Goal: Transaction & Acquisition: Purchase product/service

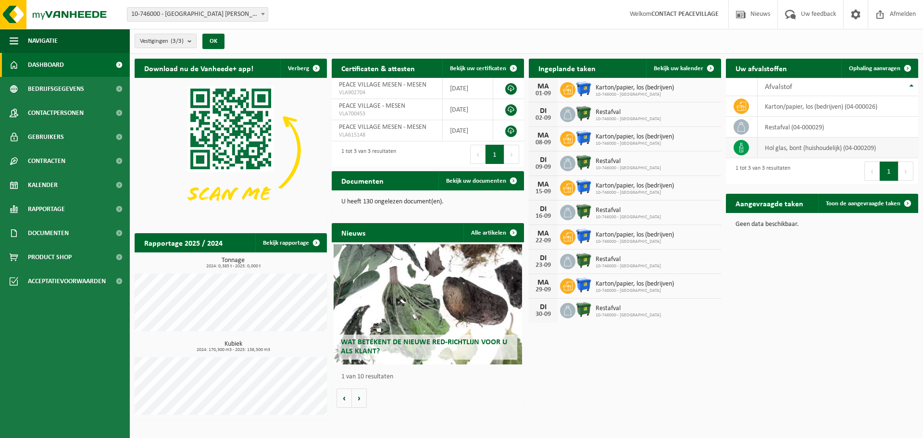
click at [746, 146] on icon at bounding box center [741, 148] width 10 height 10
click at [777, 145] on td "hol glas, bont (huishoudelijk) (04-000209)" at bounding box center [837, 147] width 161 height 21
drag, startPoint x: 746, startPoint y: 135, endPoint x: 745, endPoint y: 140, distance: 4.9
click at [745, 139] on tbody "karton/papier, los (bedrijven) (04-000026) restafval (04-000029) hol glas, bont…" at bounding box center [822, 127] width 192 height 62
click at [742, 148] on icon at bounding box center [741, 148] width 10 height 10
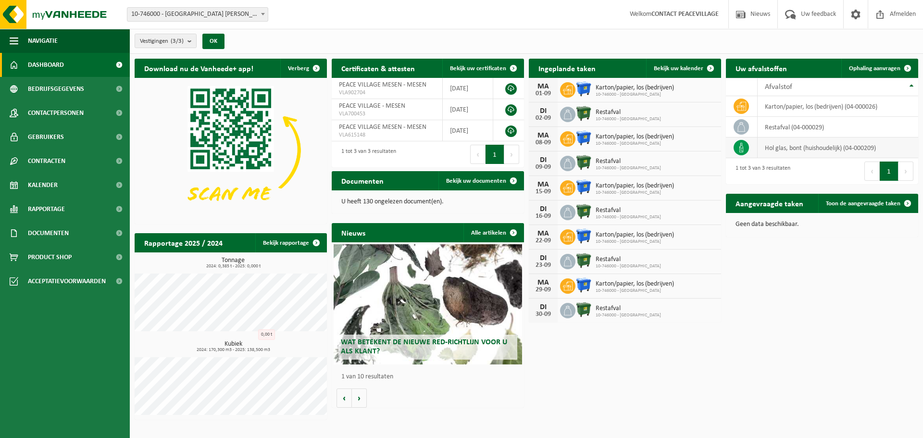
click at [738, 149] on icon at bounding box center [741, 148] width 10 height 10
drag, startPoint x: 801, startPoint y: 143, endPoint x: 886, endPoint y: 138, distance: 85.7
click at [805, 143] on td "hol glas, bont (huishoudelijk) (04-000209)" at bounding box center [837, 147] width 161 height 21
click at [906, 164] on button "Volgende" at bounding box center [905, 170] width 15 height 19
click at [848, 202] on span "Toon de aangevraagde taken" at bounding box center [863, 203] width 74 height 6
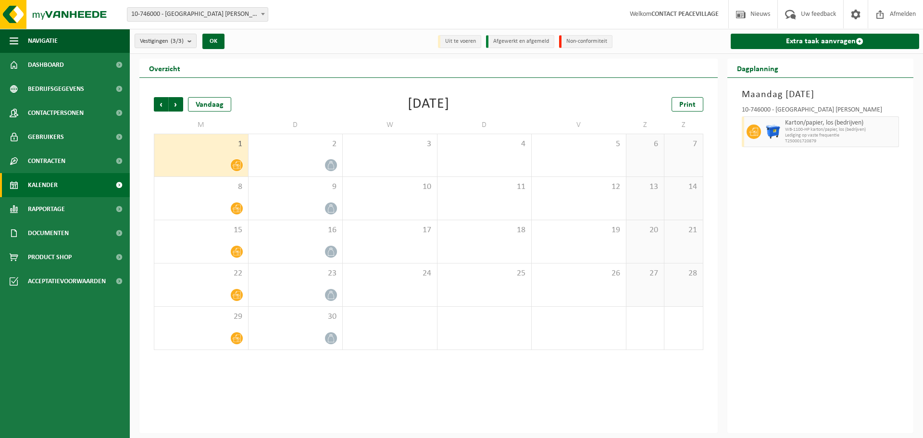
click at [818, 137] on span "Lediging op vaste frequentie" at bounding box center [840, 136] width 111 height 6
click at [225, 209] on div at bounding box center [201, 208] width 84 height 13
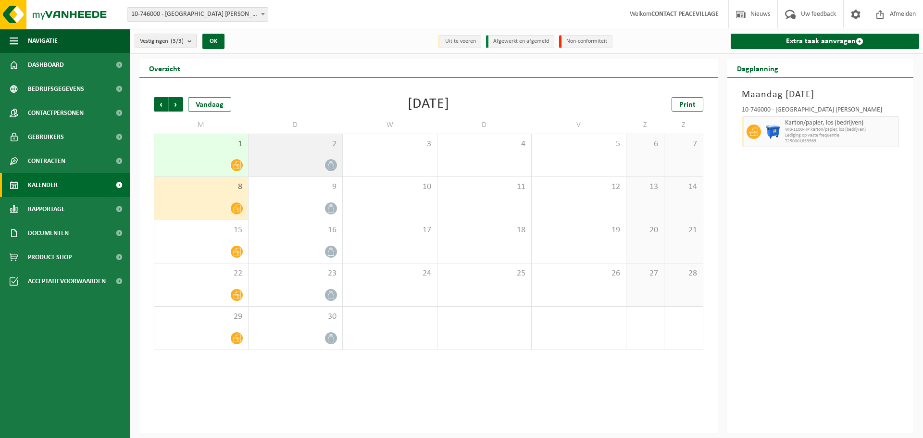
click at [253, 157] on div "2" at bounding box center [295, 155] width 94 height 42
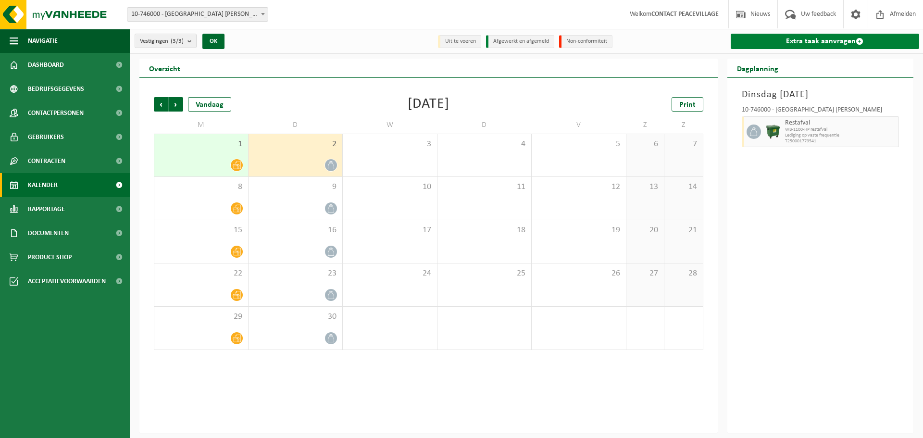
click at [828, 43] on link "Extra taak aanvragen" at bounding box center [825, 41] width 189 height 15
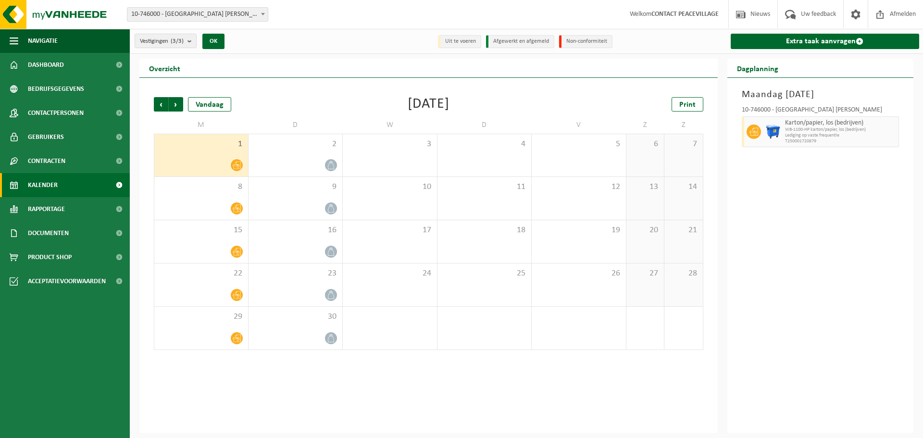
click at [776, 134] on img at bounding box center [773, 131] width 14 height 14
drag, startPoint x: 243, startPoint y: 192, endPoint x: 297, endPoint y: 186, distance: 53.7
click at [243, 193] on div "8" at bounding box center [201, 198] width 94 height 43
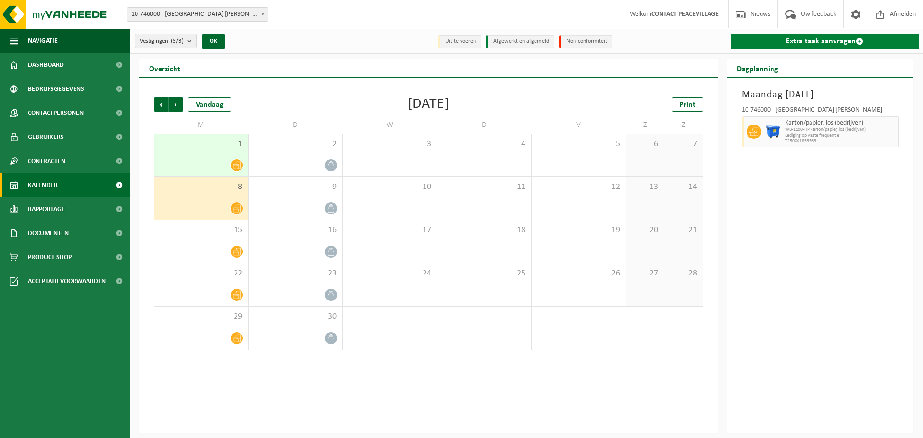
click at [790, 36] on link "Extra taak aanvragen" at bounding box center [825, 41] width 189 height 15
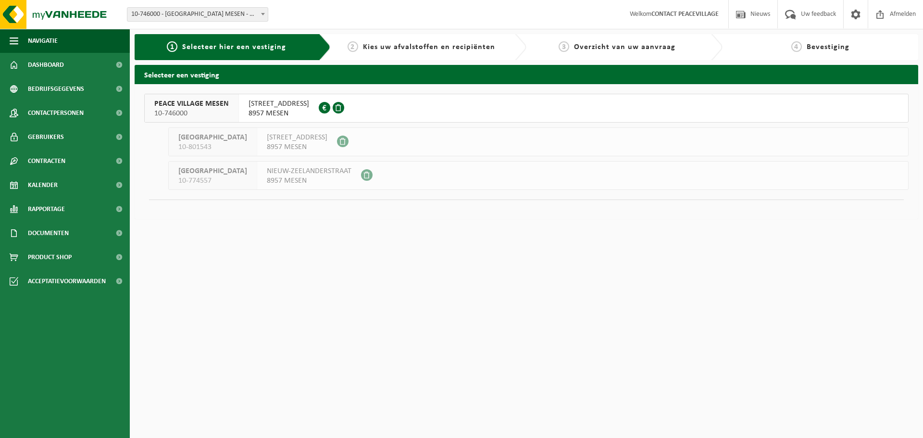
click at [390, 56] on div "2 Kies uw afvalstoffen en recipiënten" at bounding box center [429, 47] width 196 height 26
click at [299, 114] on span "8957 MESEN" at bounding box center [278, 114] width 61 height 10
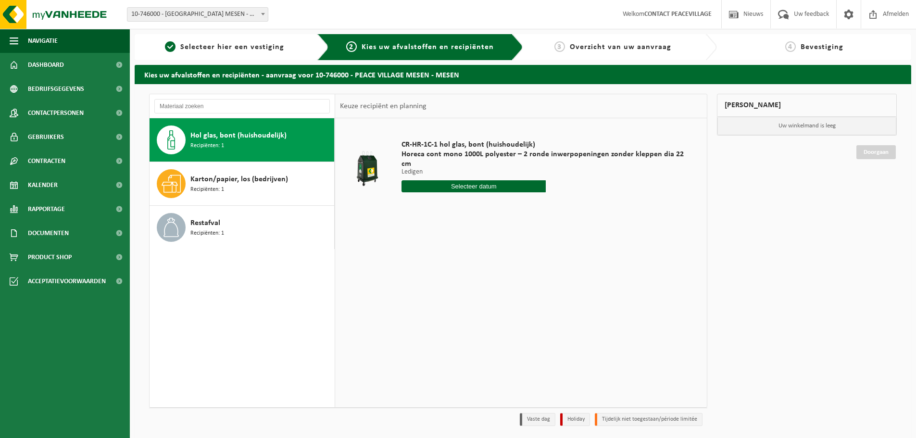
click at [523, 180] on input "text" at bounding box center [473, 186] width 144 height 12
click at [426, 235] on div "1 2 3 4 5 6 7 8 9 10 11 12 13 14 15 16 17 18 19 20 21 22 23 24 25 26 27 28 29 3…" at bounding box center [461, 261] width 118 height 77
click at [504, 228] on div "1 2 3 4 5 6 7 8 9 10 11 12 13 14 15 16 17 18 19 20 21 22 23 24 25 26 27 28 29 3…" at bounding box center [461, 261] width 118 height 77
click at [409, 246] on div "8" at bounding box center [410, 246] width 17 height 15
type input "Van 2025-09-08"
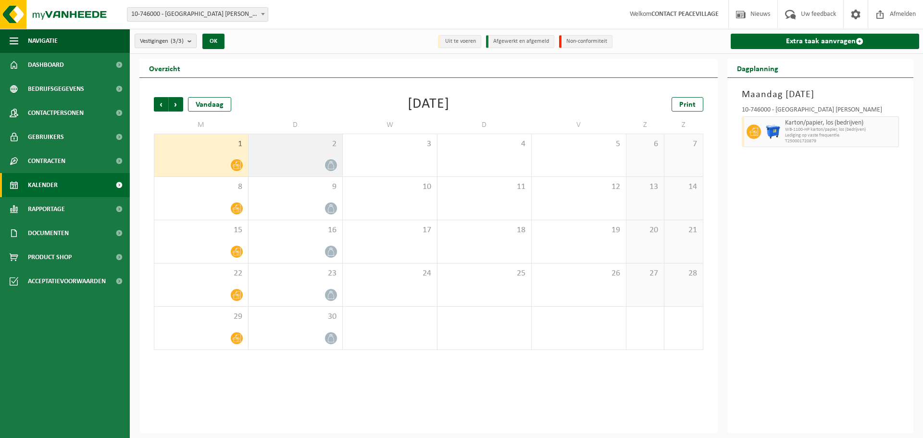
click at [287, 151] on div "2" at bounding box center [295, 155] width 94 height 42
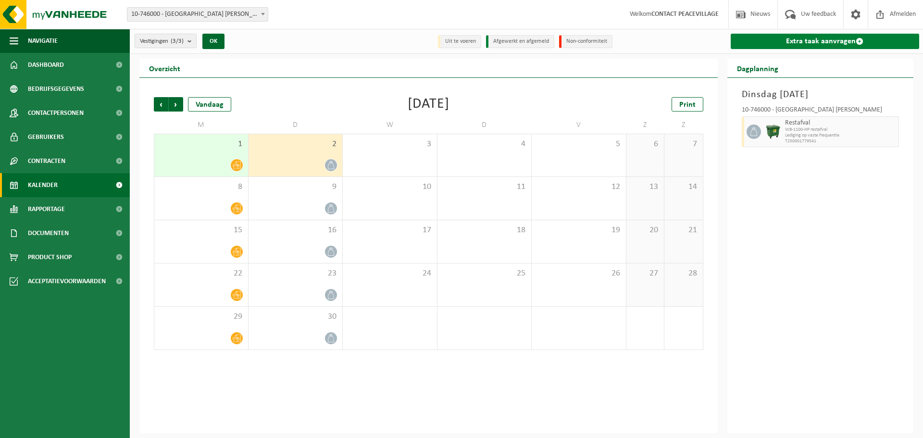
click at [830, 40] on link "Extra taak aanvragen" at bounding box center [825, 41] width 189 height 15
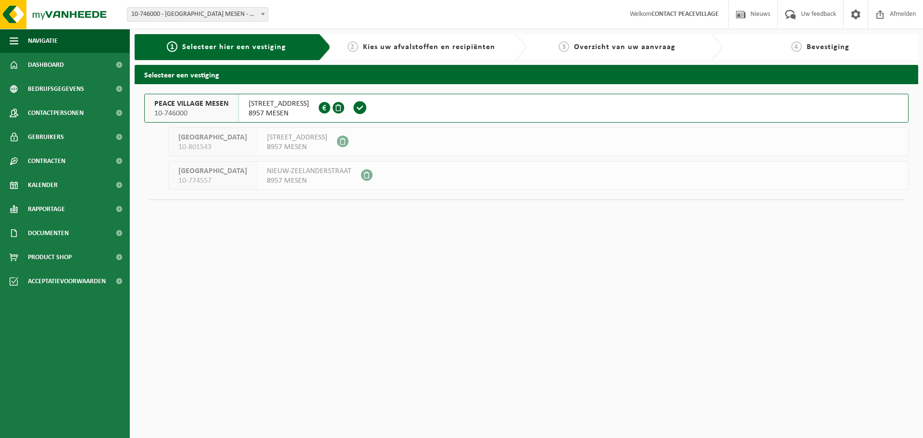
click at [285, 107] on span "NIEUWKERKESTRAAT 9 A" at bounding box center [278, 104] width 61 height 10
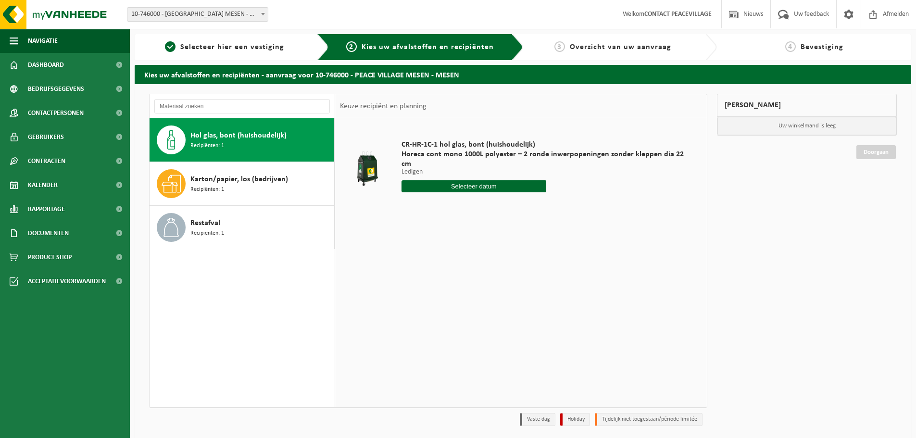
click at [453, 180] on input "text" at bounding box center [473, 186] width 144 height 12
click at [426, 231] on div "1 2 3 4 5 6 7 8 9 10 11 12 13 14 15 16 17 18 19 20 21 22 23 24 25 26 27 28 29 3…" at bounding box center [461, 261] width 118 height 77
click at [403, 244] on div "8" at bounding box center [410, 246] width 17 height 15
type input "Van 2025-09-08"
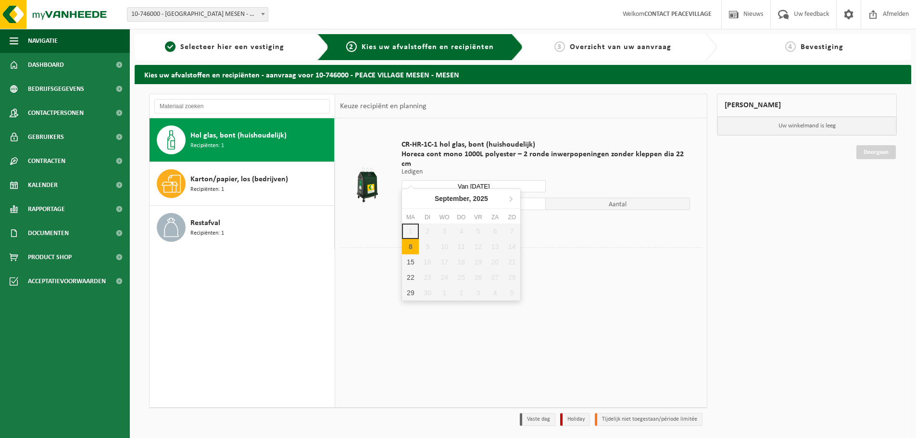
click at [532, 180] on input "Van 2025-09-08" at bounding box center [473, 186] width 144 height 12
click at [413, 249] on div "8" at bounding box center [410, 246] width 17 height 15
click at [414, 251] on div "8" at bounding box center [410, 246] width 17 height 15
type input "Van 2025-09-08"
click at [559, 253] on td at bounding box center [521, 257] width 362 height 20
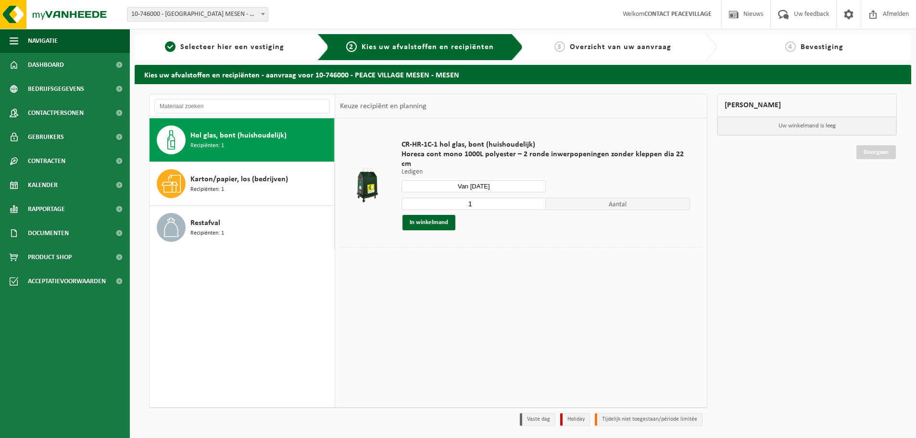
click at [525, 198] on input "1" at bounding box center [473, 204] width 144 height 12
click at [495, 180] on input "Van 2025-09-08" at bounding box center [473, 186] width 144 height 12
click at [428, 228] on div "1 2 3 4 5 6 7 8 9 10 11 12 13 14 15 16 17 18 19 20 21 22 23 24 25 26 27 28 29 3…" at bounding box center [461, 261] width 118 height 77
click at [412, 231] on div "1 2 3 4 5 6 7 8 9 10 11 12 13 14 15 16 17 18 19 20 21 22 23 24 25 26 27 28 29 3…" at bounding box center [461, 261] width 118 height 77
click at [410, 246] on div "8" at bounding box center [410, 246] width 17 height 15
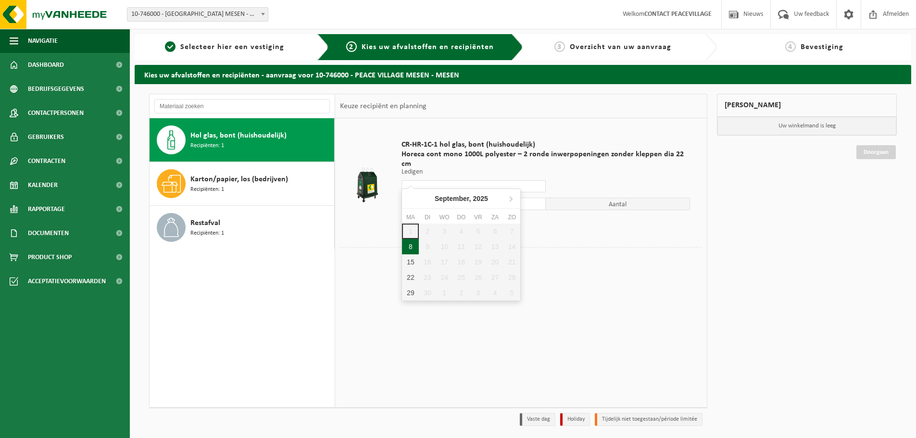
click at [410, 246] on div "8" at bounding box center [410, 246] width 17 height 15
type input "Van 2025-09-08"
click at [505, 198] on input "1" at bounding box center [473, 204] width 144 height 12
click at [444, 215] on button "In winkelmand" at bounding box center [428, 222] width 53 height 15
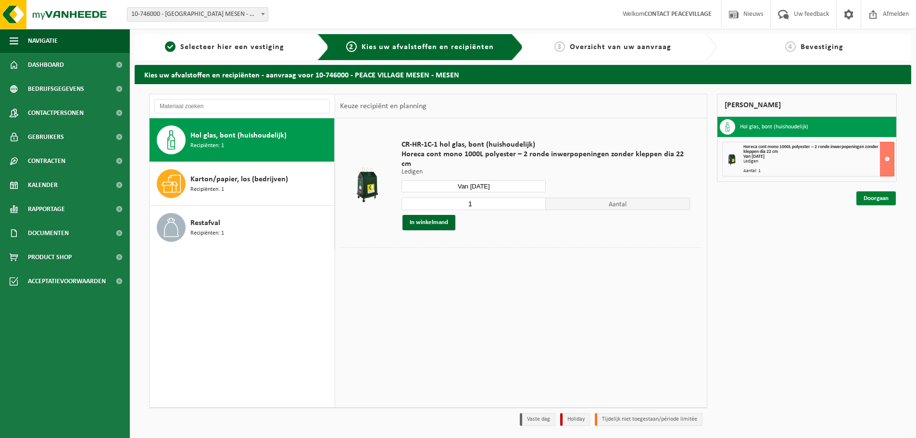
click at [877, 198] on link "Doorgaan" at bounding box center [875, 198] width 39 height 14
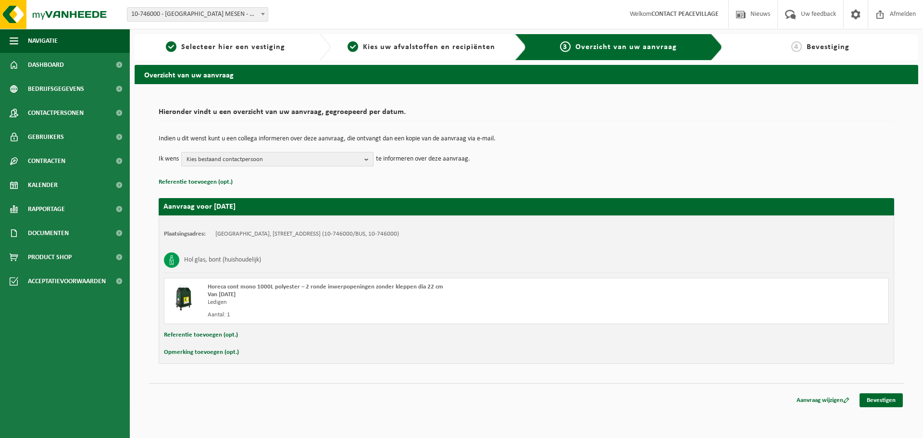
click at [296, 157] on span "Kies bestaand contactpersoon" at bounding box center [273, 159] width 174 height 14
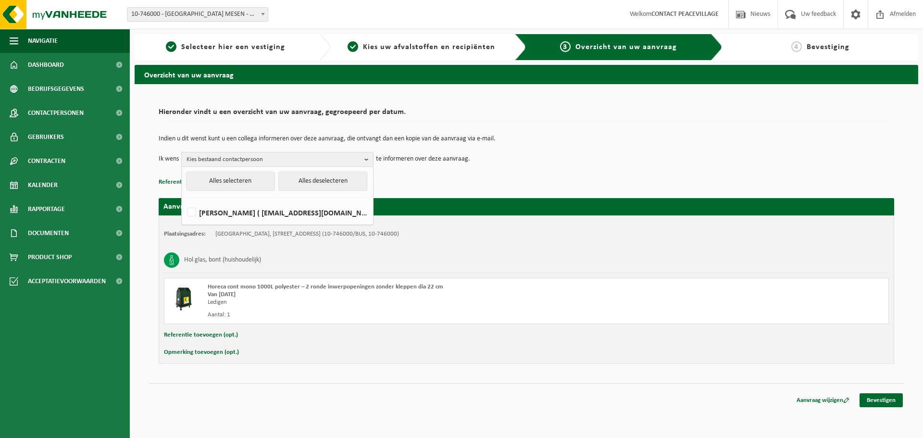
click at [241, 161] on span "Kies bestaand contactpersoon" at bounding box center [273, 159] width 174 height 14
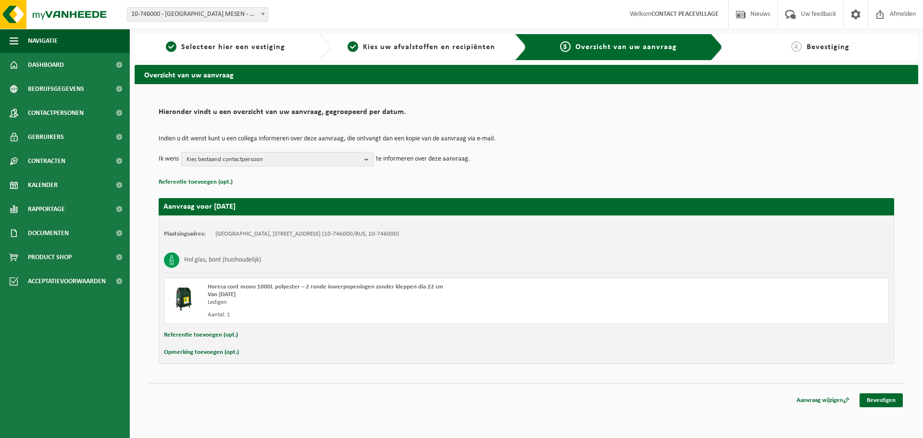
click at [241, 161] on span "Kies bestaand contactpersoon" at bounding box center [273, 159] width 174 height 14
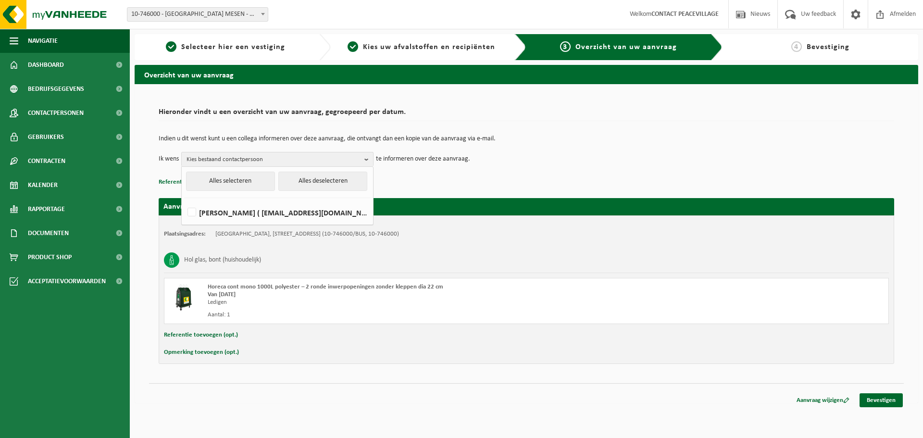
click at [443, 182] on p "Referentie toevoegen (opt.)" at bounding box center [526, 182] width 735 height 12
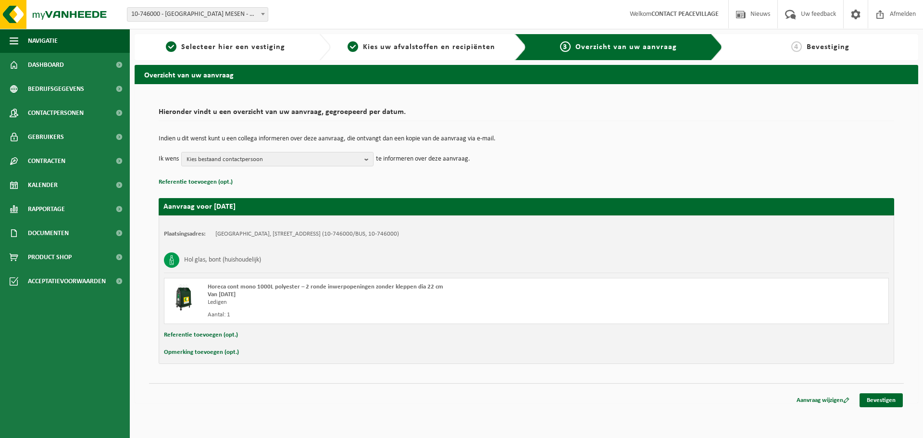
click at [234, 288] on span "Horeca cont mono 1000L polyester – 2 ronde inwerpopeningen zonder kleppen dia 2…" at bounding box center [325, 287] width 235 height 6
click at [211, 180] on button "Referentie toevoegen (opt.)" at bounding box center [196, 182] width 74 height 12
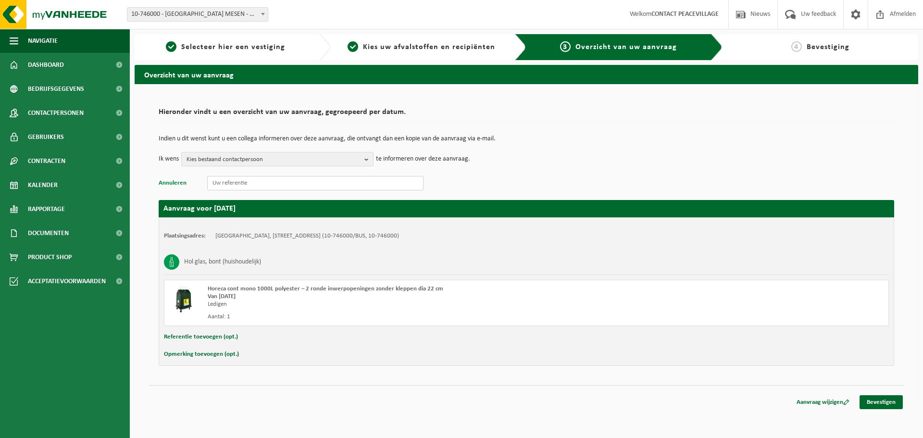
click at [211, 180] on input "text" at bounding box center [315, 183] width 216 height 14
click at [176, 185] on button "Annuleren" at bounding box center [173, 183] width 28 height 12
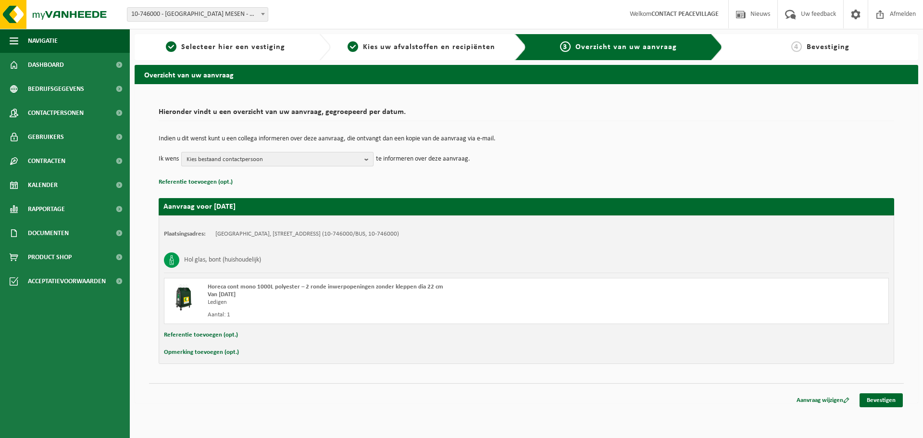
click at [206, 164] on span "Kies bestaand contactpersoon" at bounding box center [273, 159] width 174 height 14
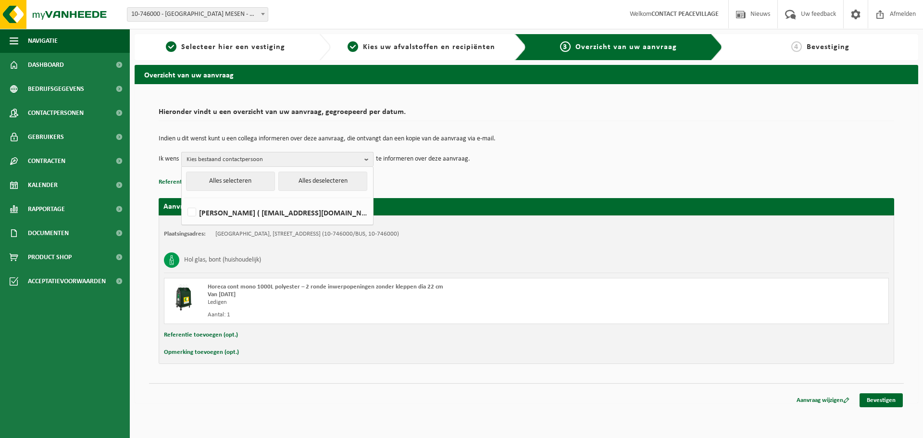
click at [214, 158] on span "Kies bestaand contactpersoon" at bounding box center [273, 159] width 174 height 14
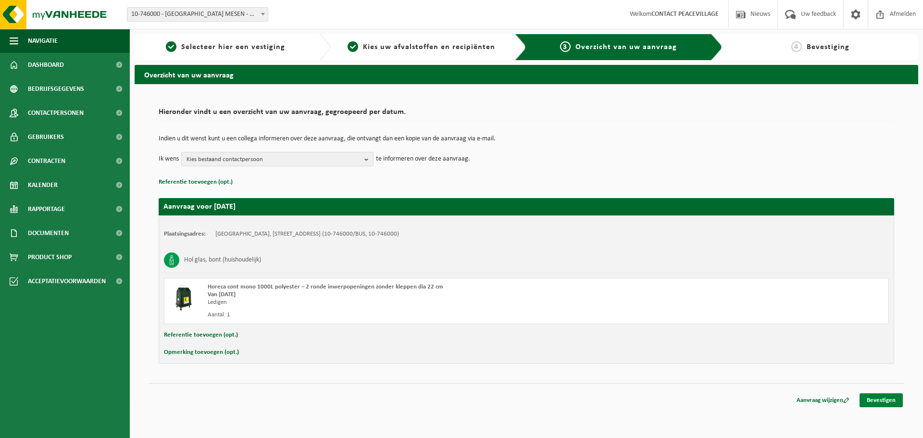
click at [880, 400] on link "Bevestigen" at bounding box center [880, 400] width 43 height 14
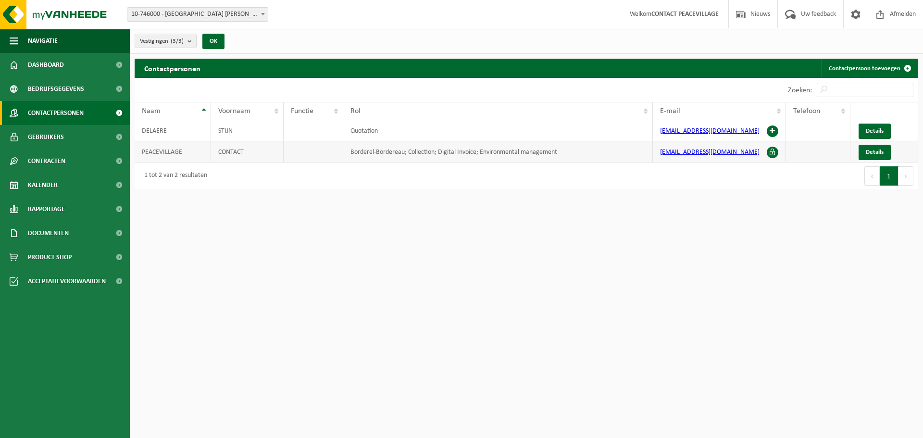
click at [389, 149] on td "Borderel-Bordereau; Collection; Digital Invoice; Environmental management" at bounding box center [498, 151] width 310 height 21
click at [770, 152] on span at bounding box center [773, 153] width 12 height 12
click at [874, 150] on span "Details" at bounding box center [875, 152] width 18 height 6
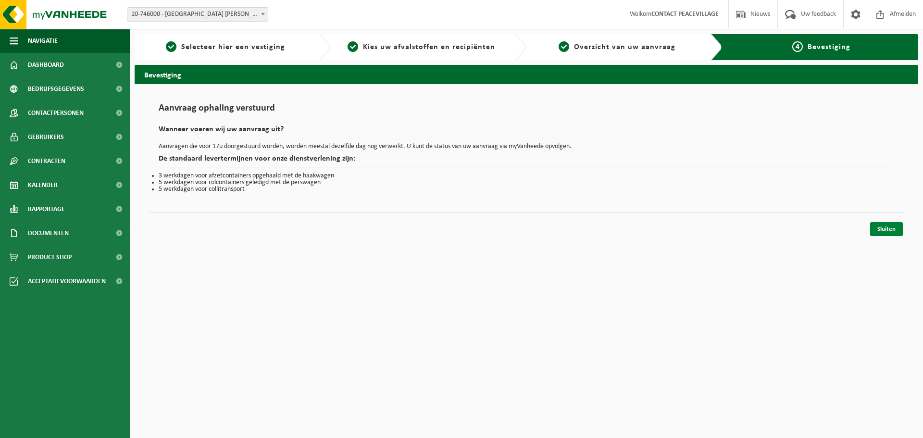
click at [890, 233] on link "Sluiten" at bounding box center [886, 229] width 33 height 14
